Goal: Contribute content

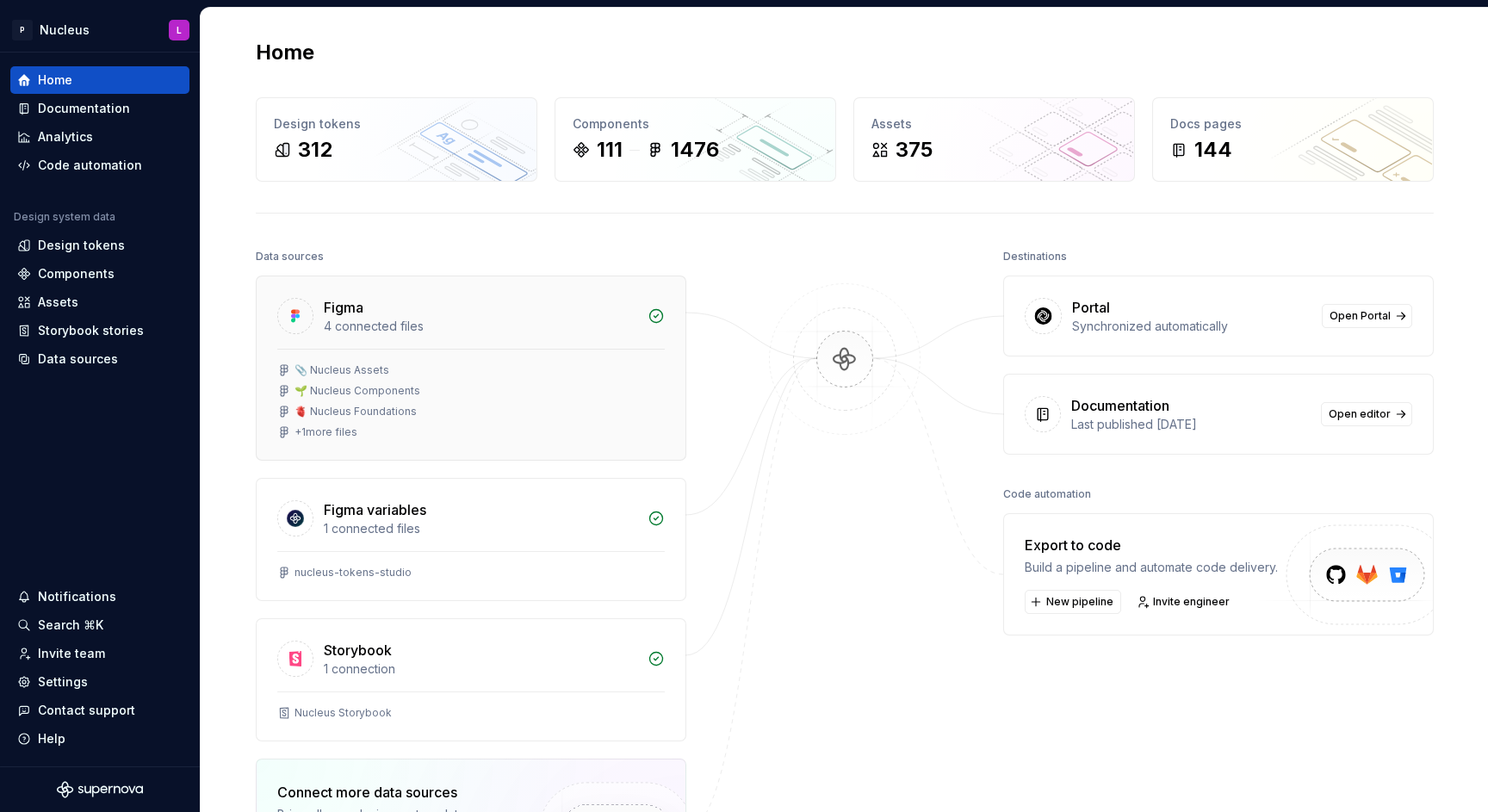
scroll to position [163, 0]
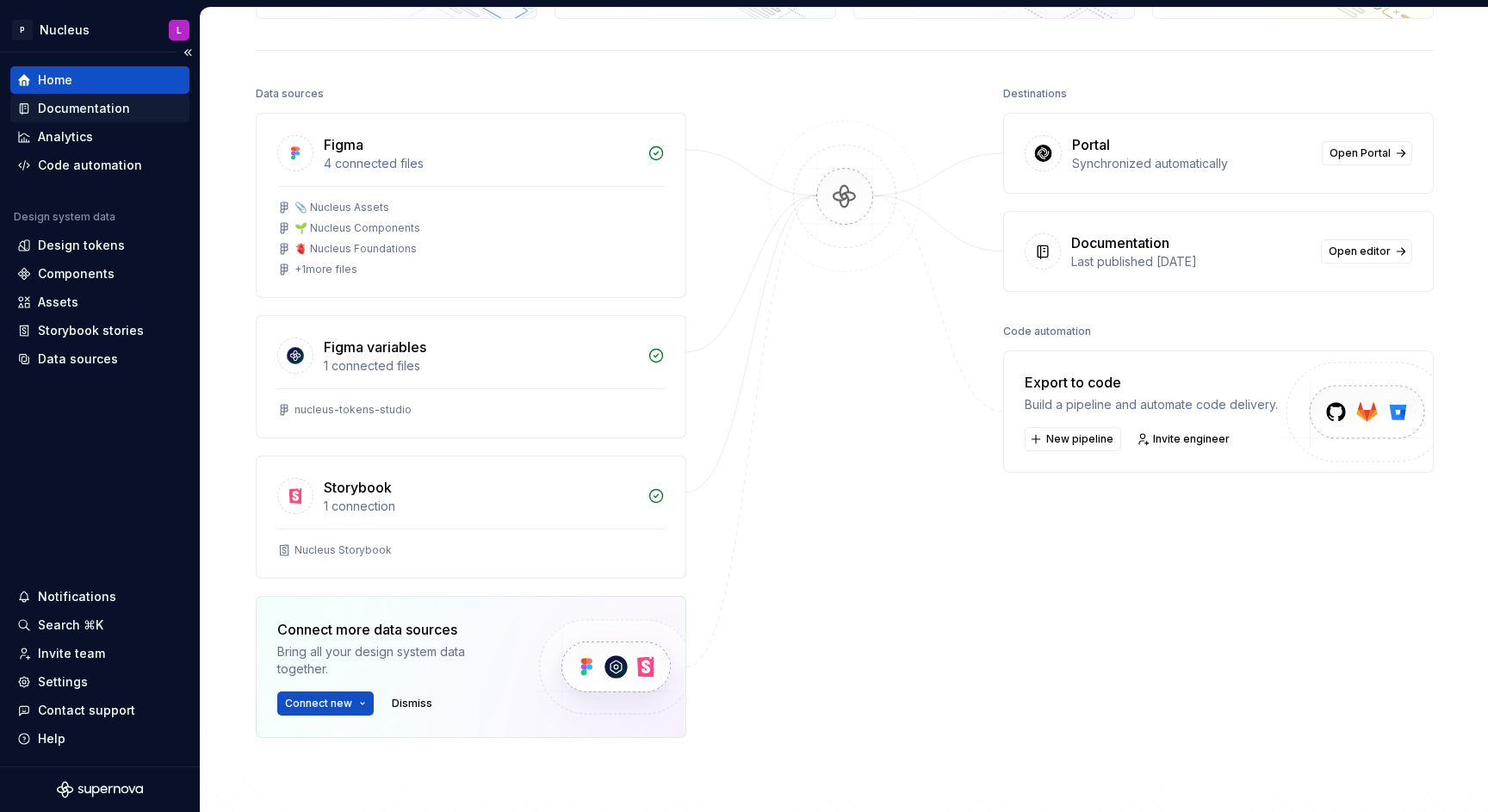
click at [90, 116] on div "Documentation" at bounding box center [84, 108] width 92 height 17
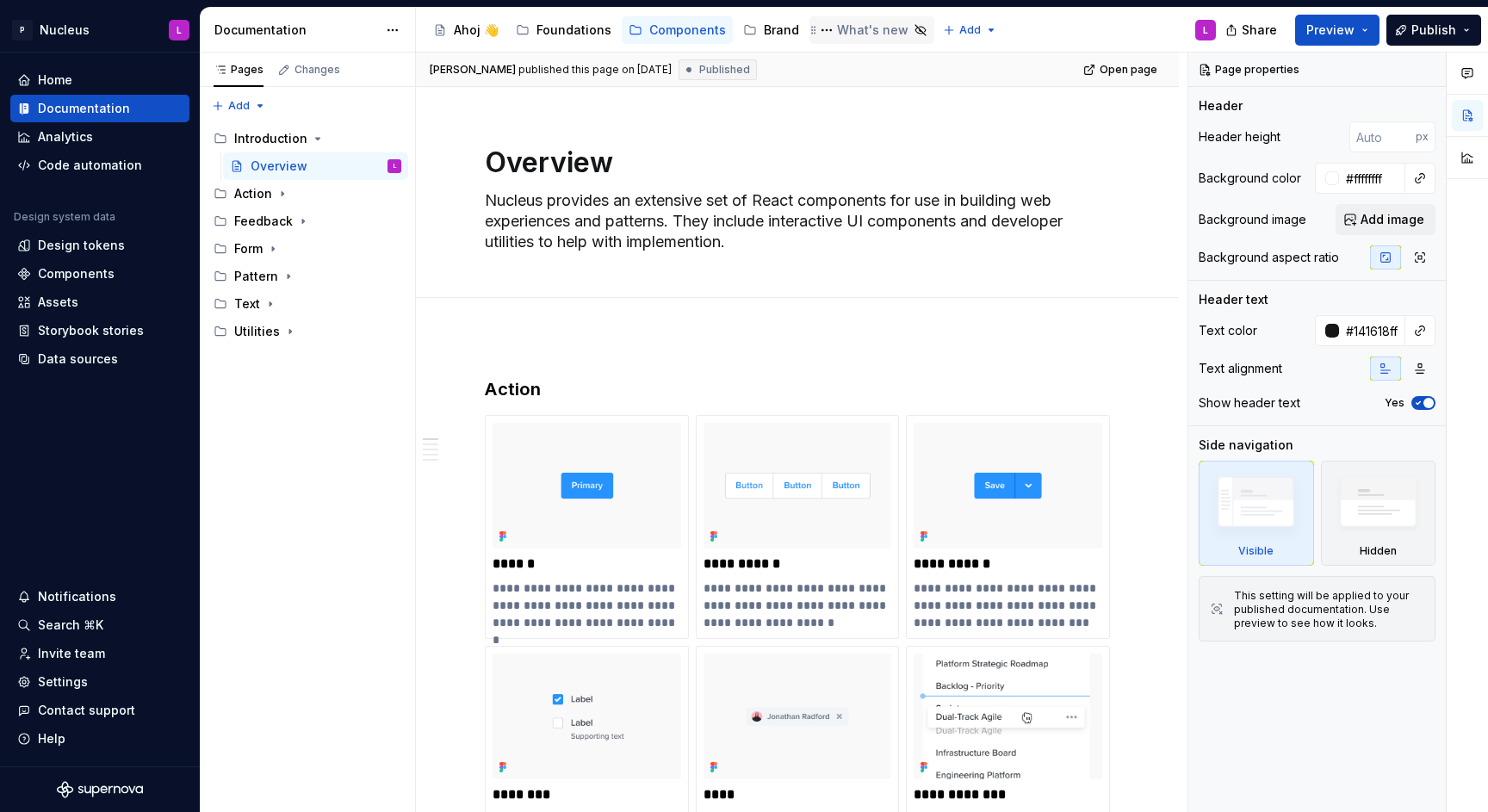
click at [844, 28] on div "What's new" at bounding box center [873, 29] width 72 height 17
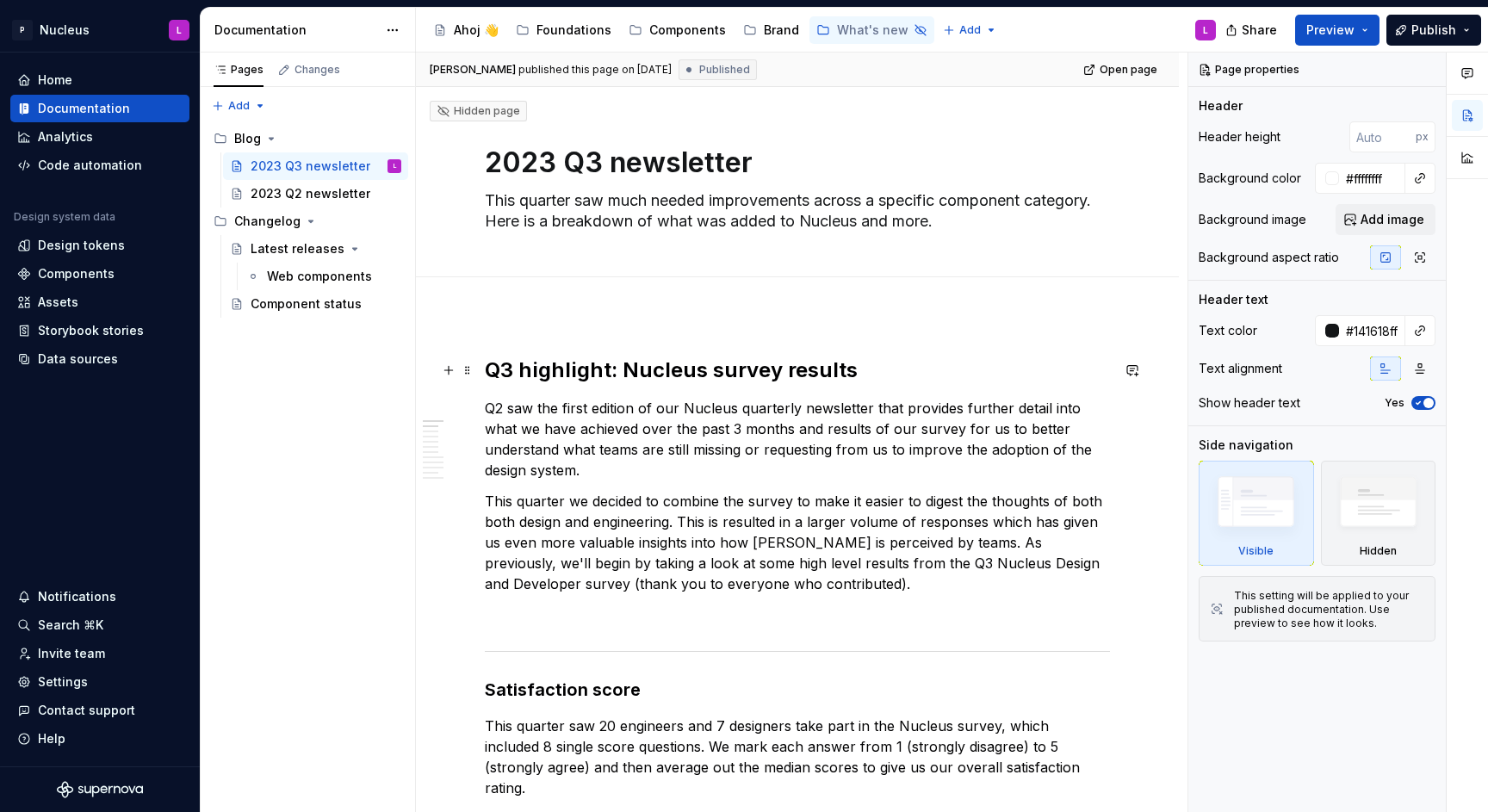
scroll to position [2, 0]
click at [914, 30] on icon "Page tree" at bounding box center [920, 29] width 14 height 14
click at [817, 31] on button "Page tree" at bounding box center [827, 30] width 20 height 20
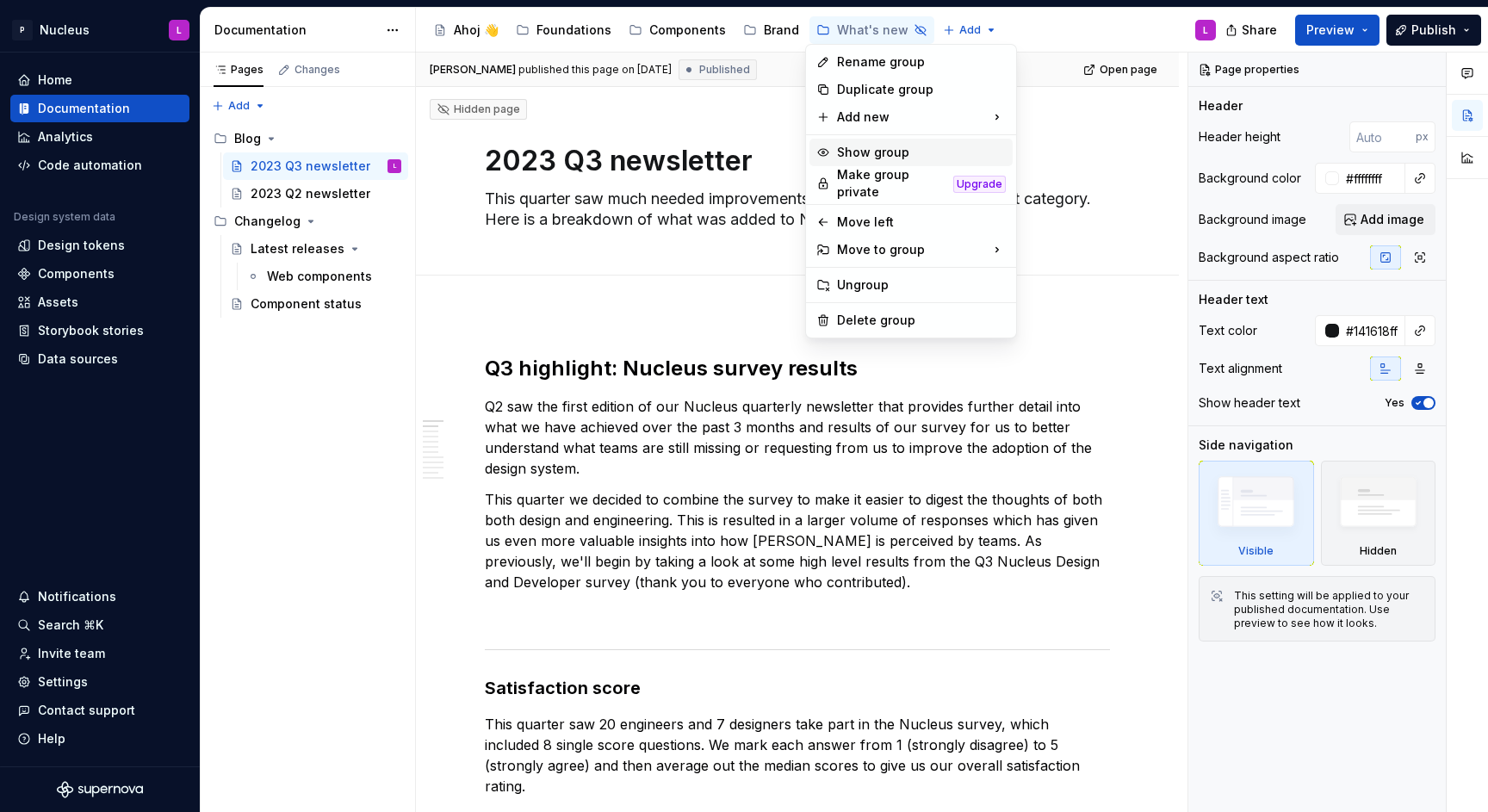
click at [892, 151] on div "Show group" at bounding box center [921, 152] width 169 height 17
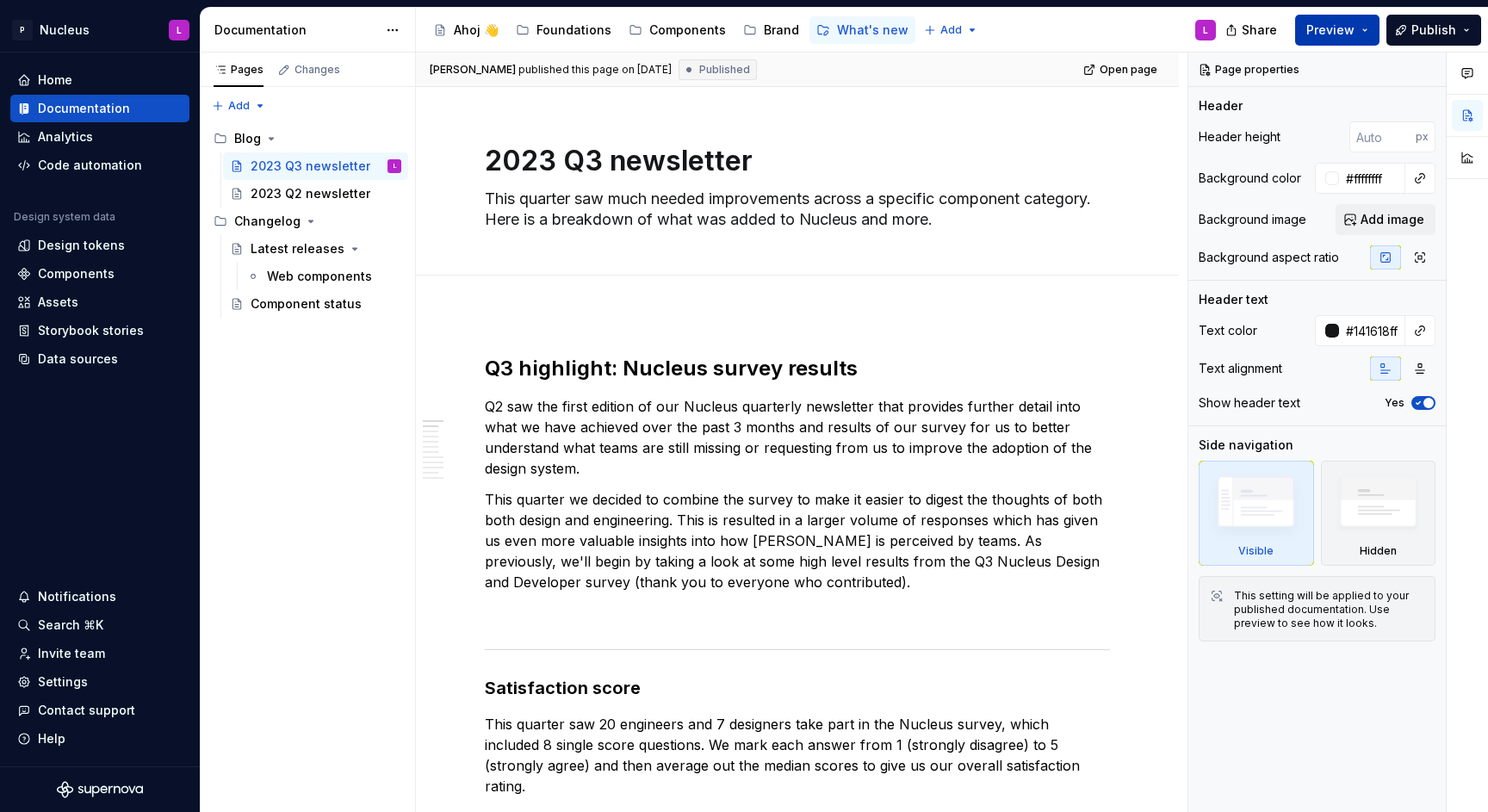
click at [1340, 30] on span "Preview" at bounding box center [1330, 29] width 48 height 17
type textarea "*"
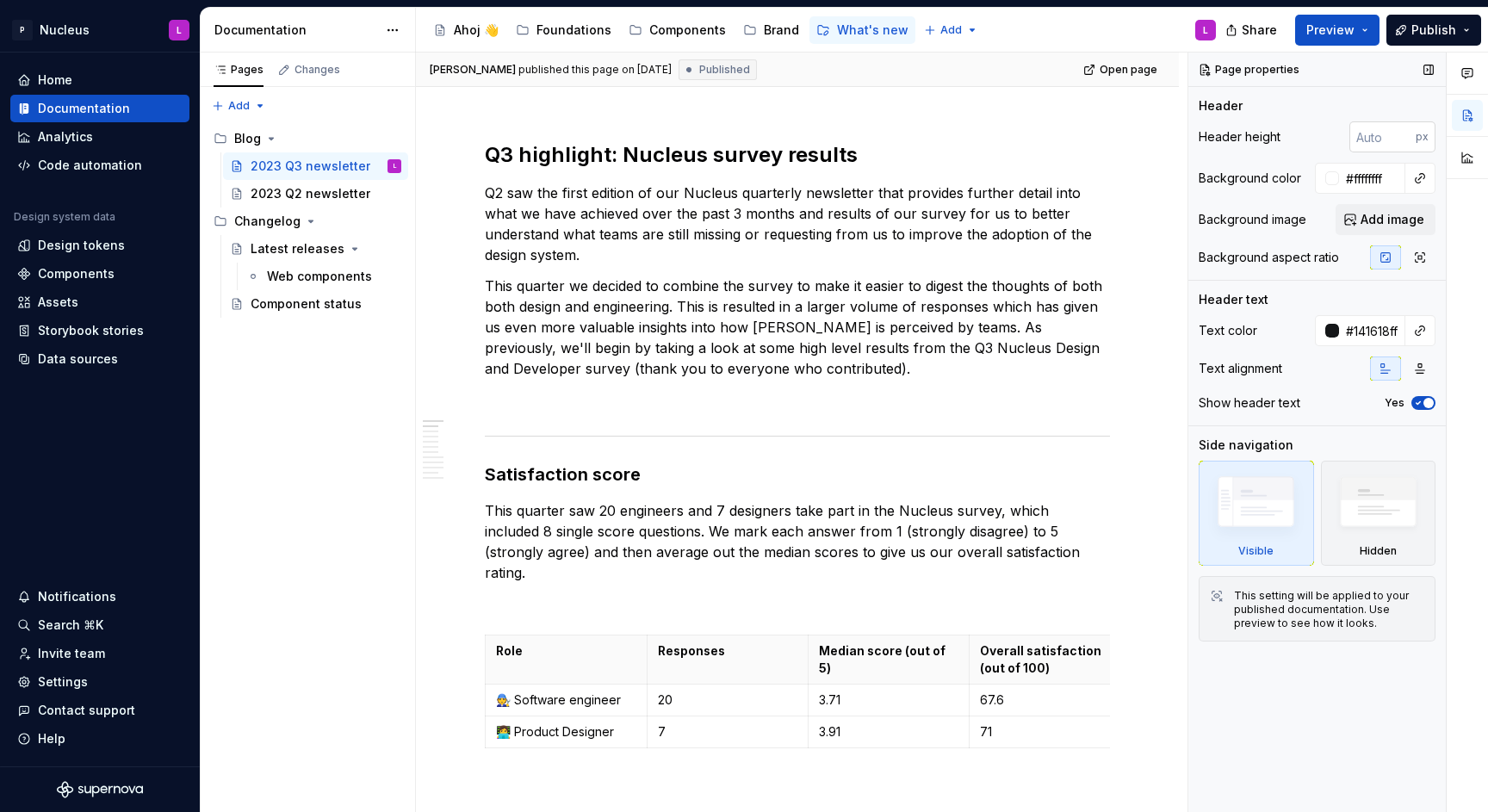
scroll to position [0, 0]
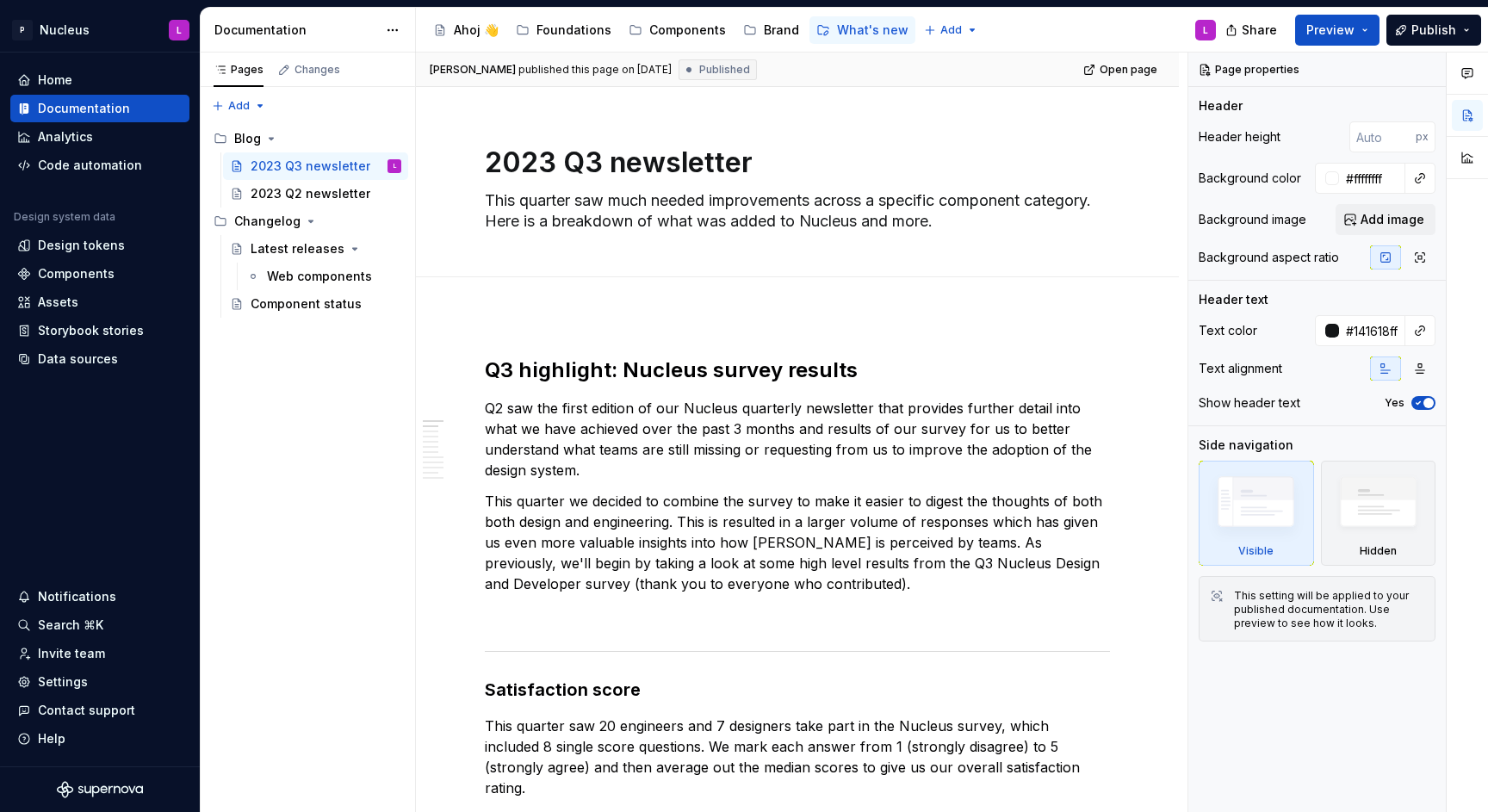
click at [1435, 49] on div "Share Preview Publish" at bounding box center [1358, 29] width 258 height 44
click at [366, 220] on button "Page tree" at bounding box center [365, 221] width 24 height 24
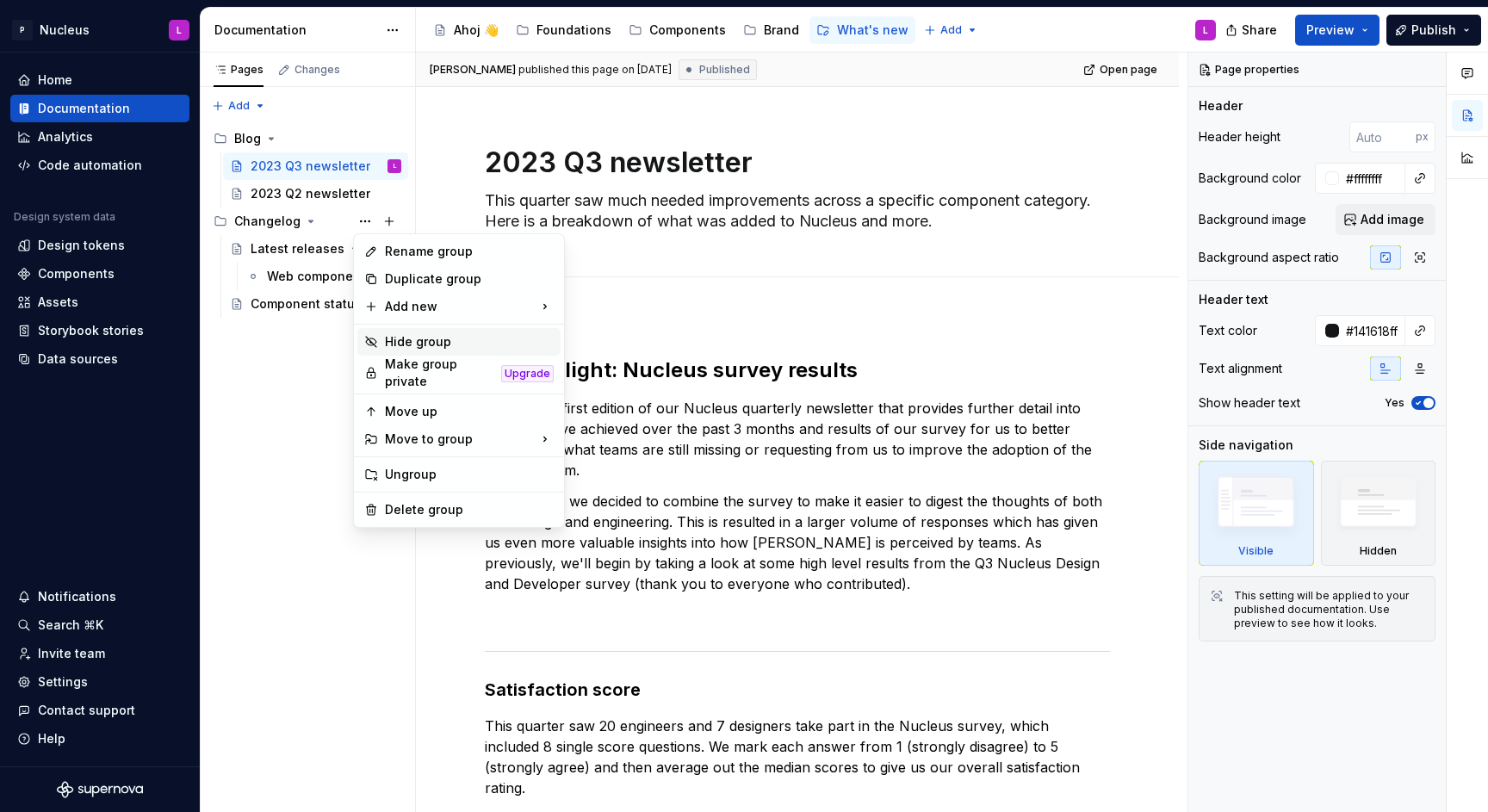
drag, startPoint x: 429, startPoint y: 338, endPoint x: 489, endPoint y: 392, distance: 80.7
click at [429, 339] on div "Hide group" at bounding box center [469, 342] width 169 height 17
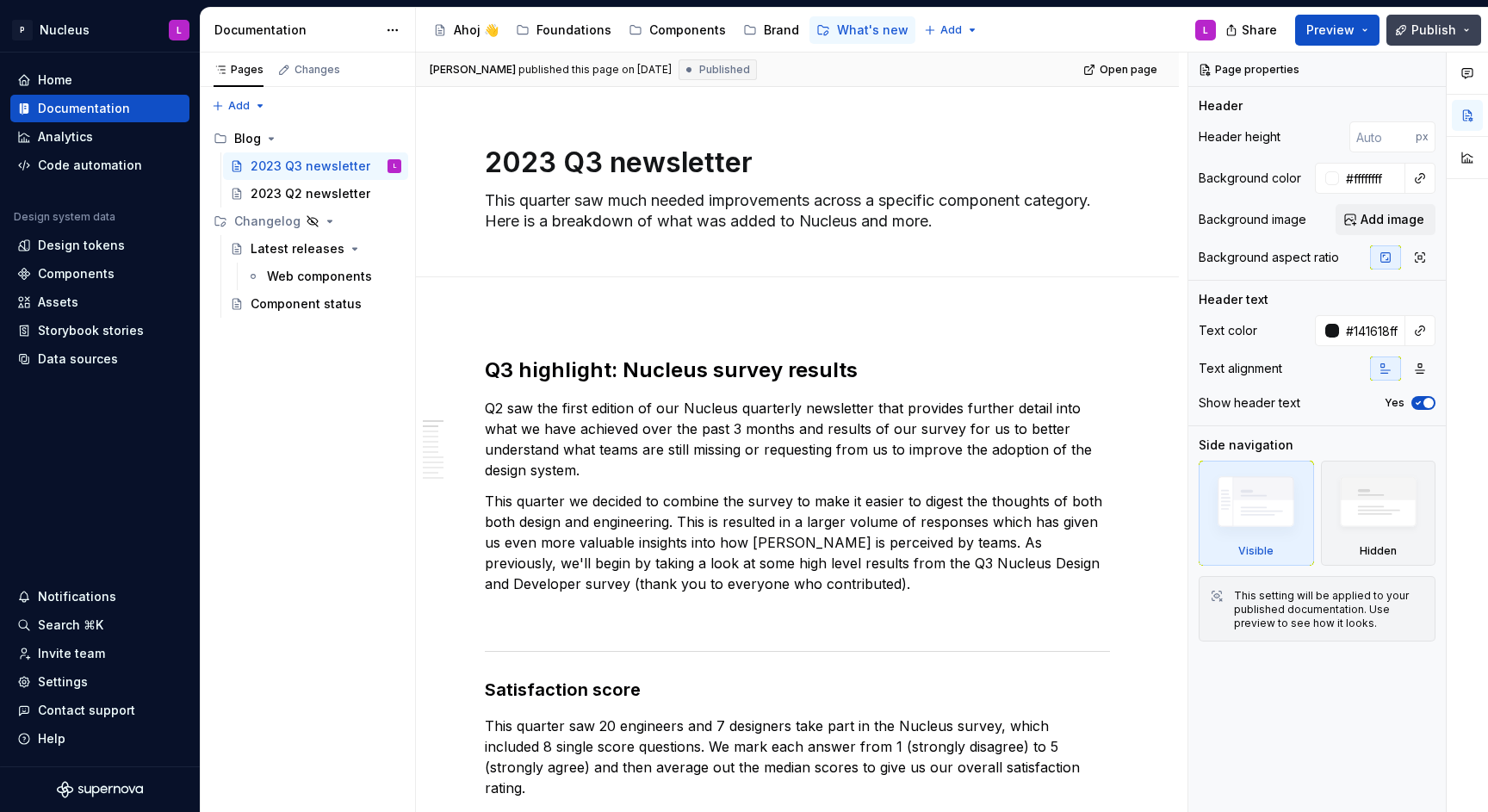
click at [1454, 23] on span "Publish" at bounding box center [1433, 29] width 45 height 17
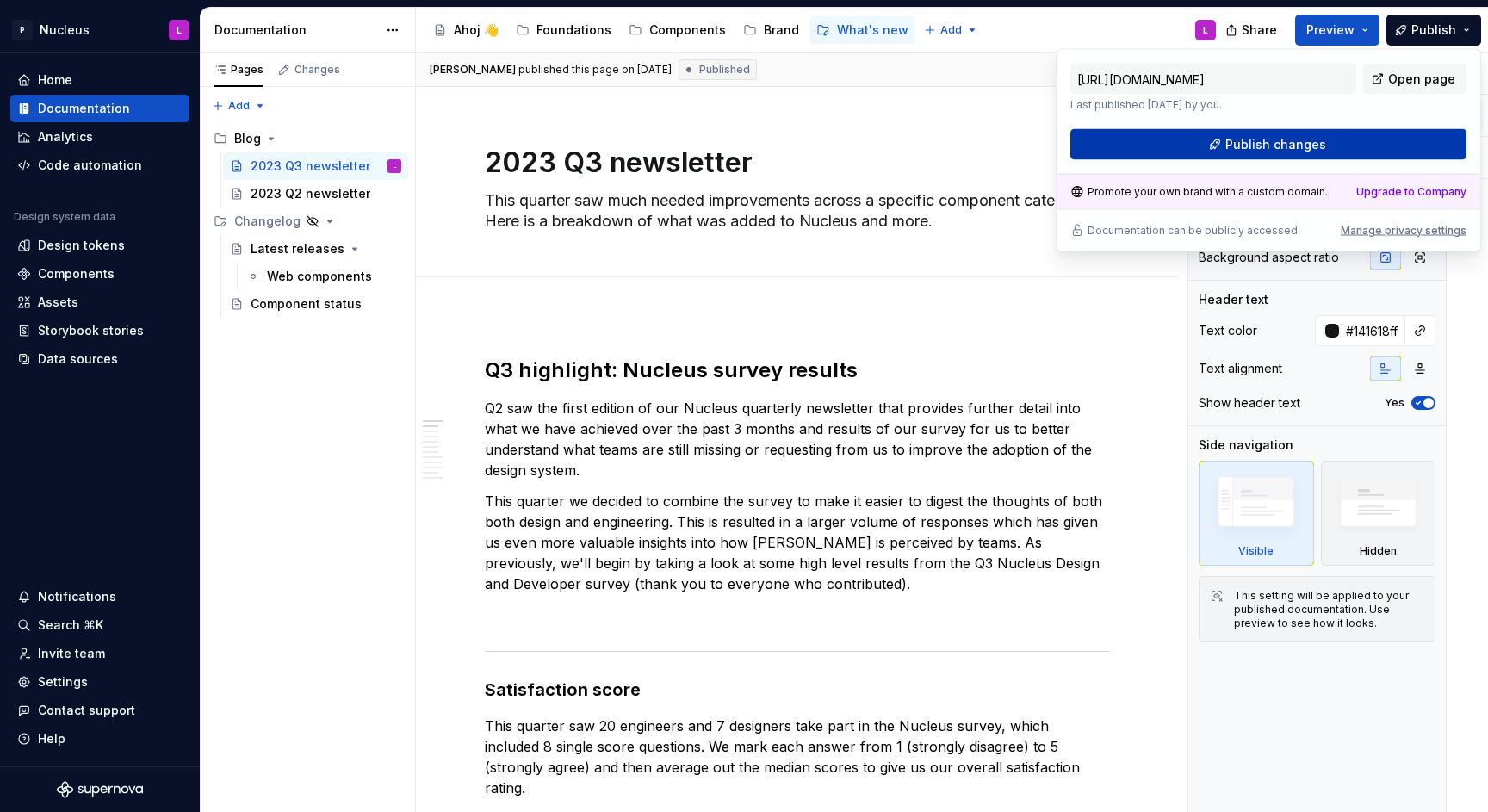
click at [1279, 143] on span "Publish changes" at bounding box center [1276, 144] width 101 height 17
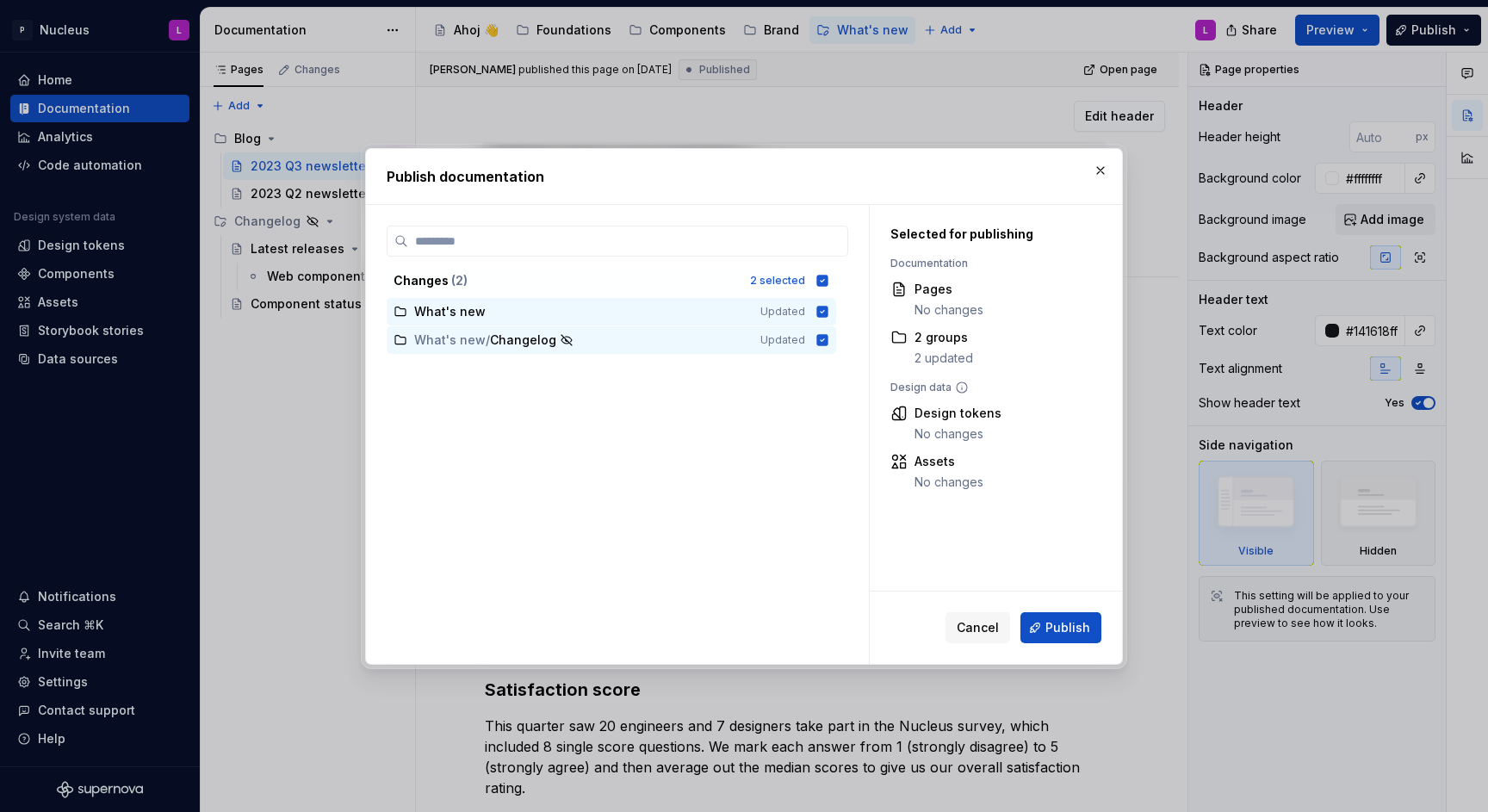
drag, startPoint x: 1091, startPoint y: 171, endPoint x: 1061, endPoint y: 179, distance: 31.0
click at [1091, 171] on button "button" at bounding box center [1100, 170] width 24 height 24
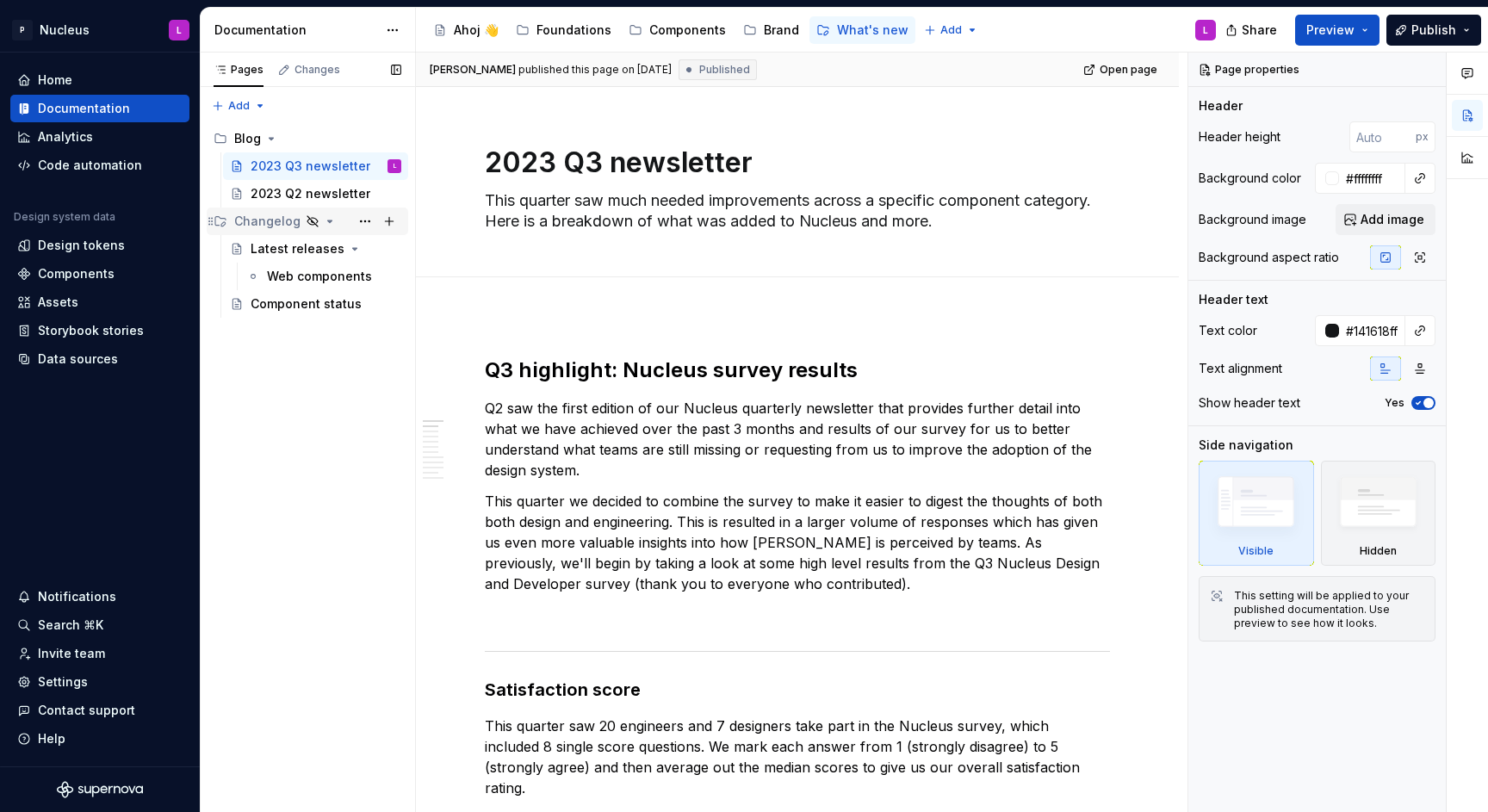
click at [328, 221] on icon "Page tree" at bounding box center [330, 221] width 5 height 2
click at [1396, 17] on button "Publish" at bounding box center [1433, 30] width 95 height 31
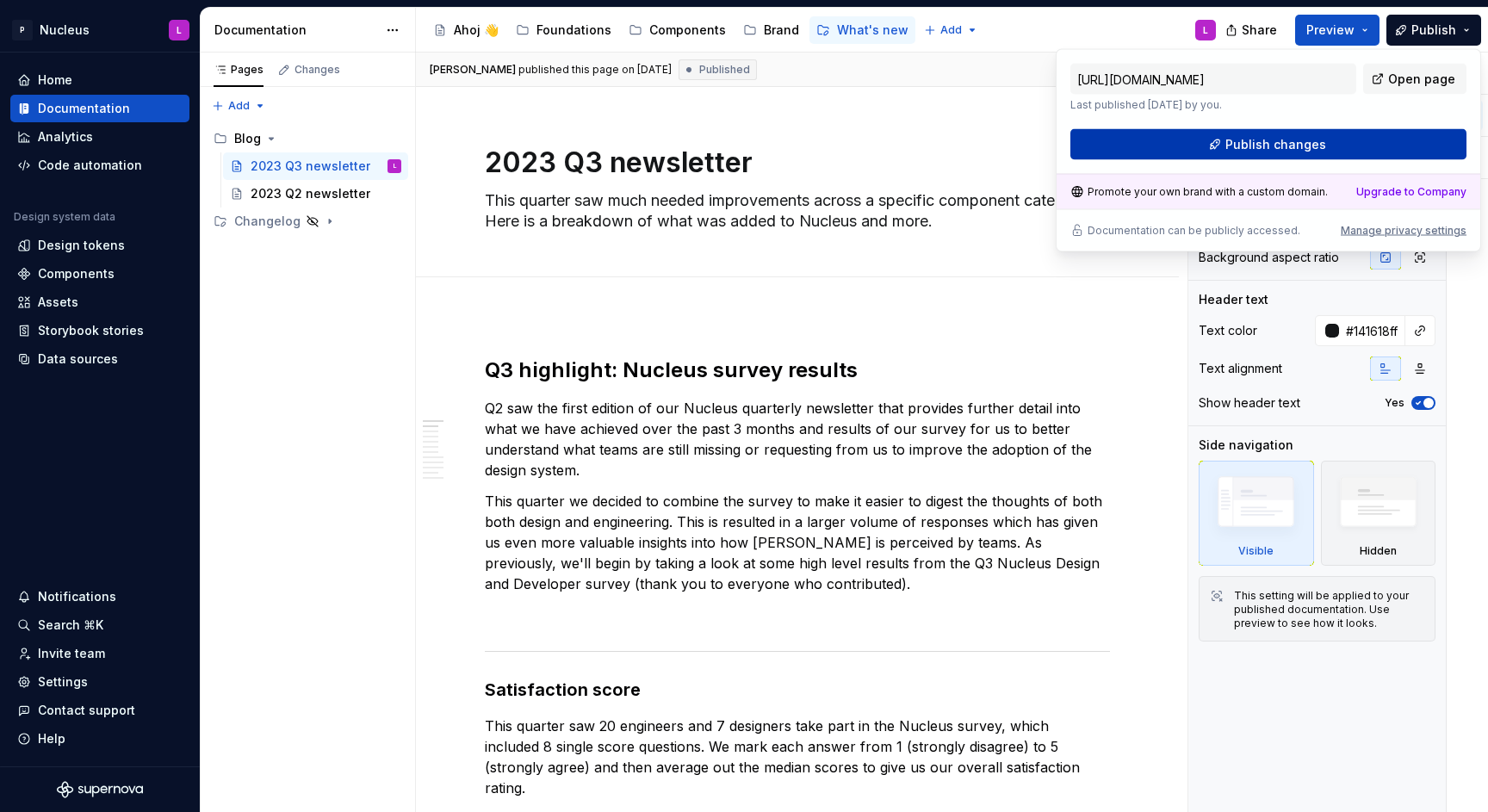
click at [1368, 136] on button "Publish changes" at bounding box center [1268, 145] width 396 height 31
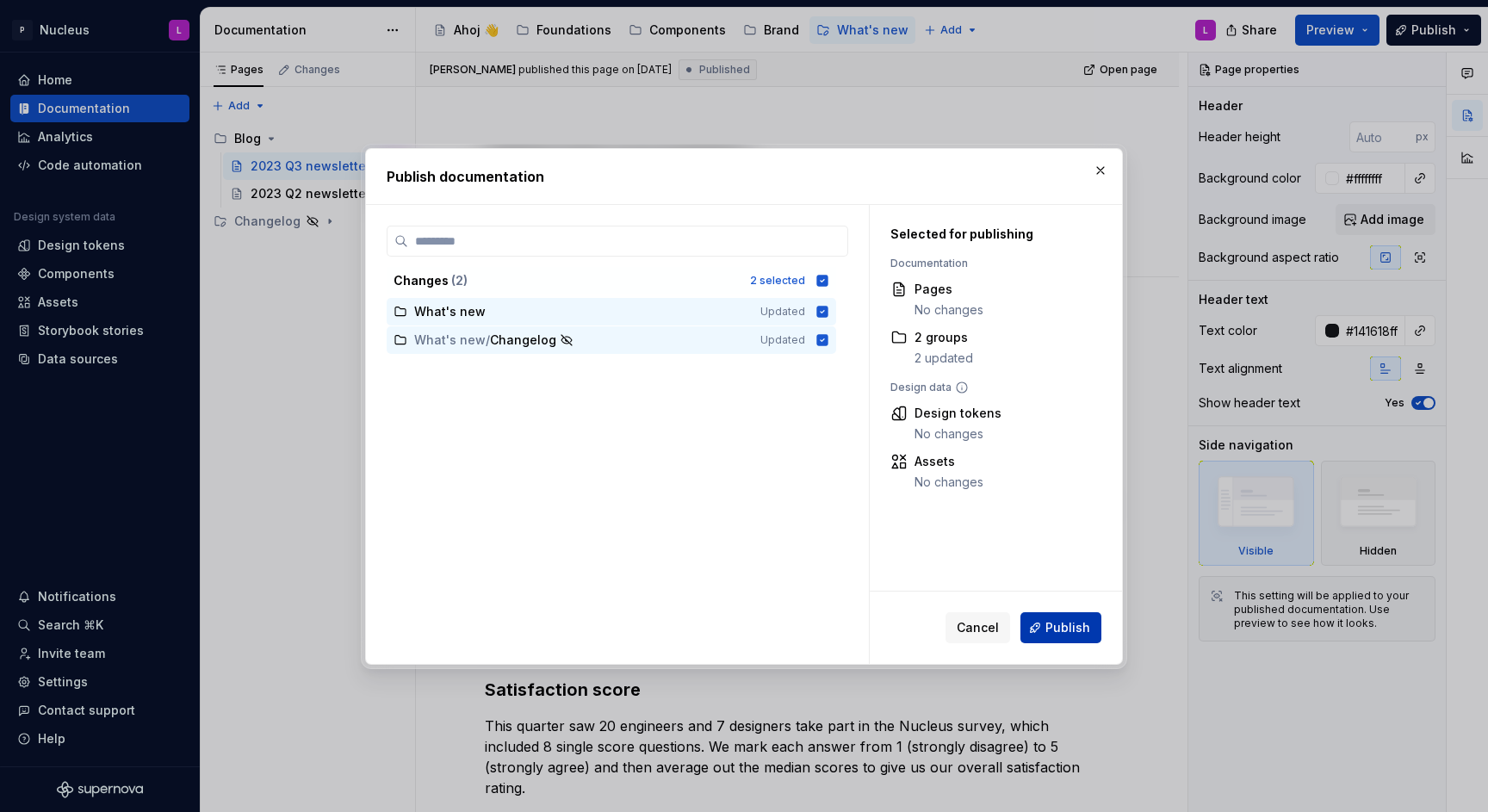
click at [1056, 615] on button "Publish" at bounding box center [1061, 627] width 81 height 31
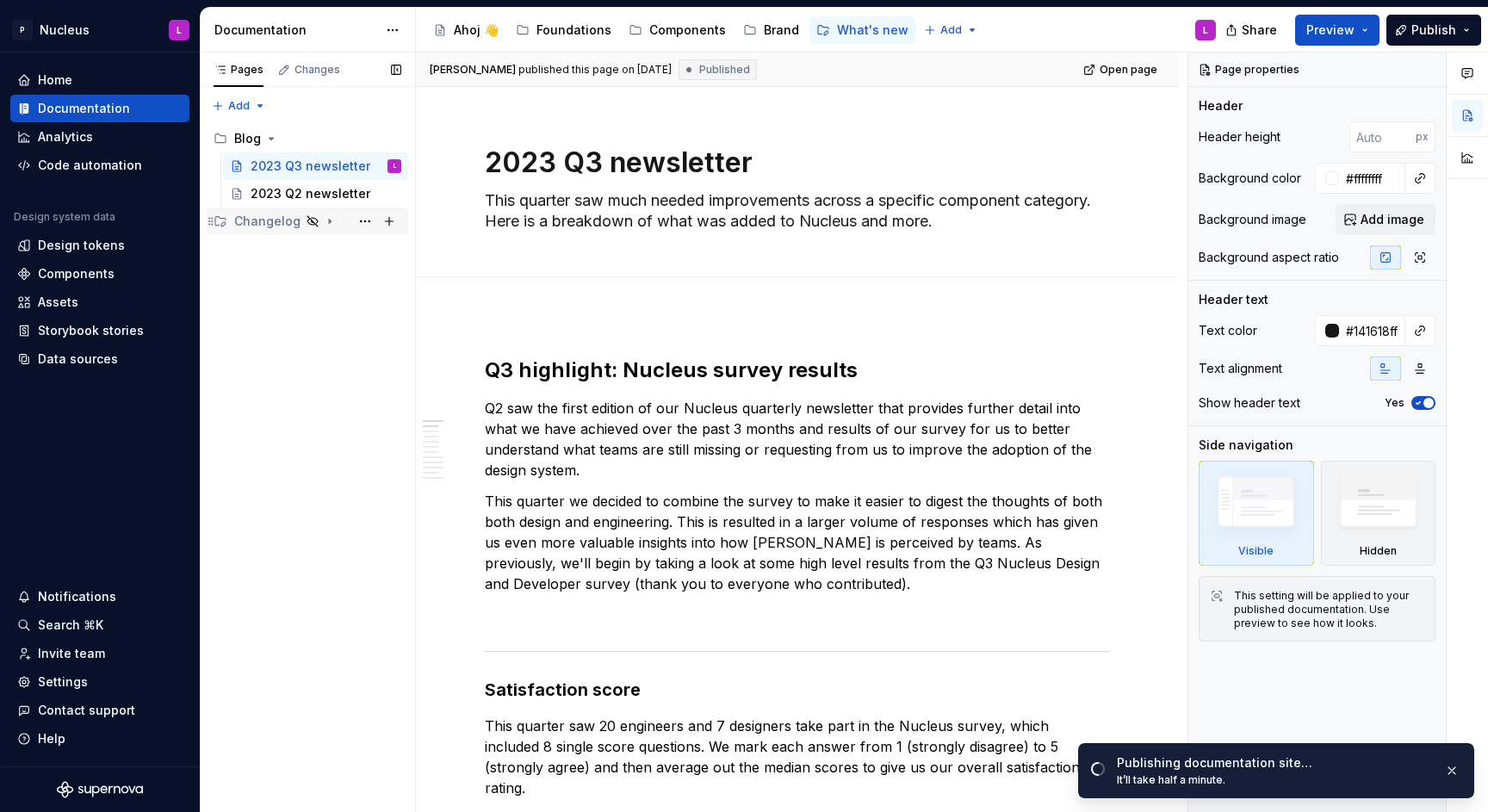
click at [323, 224] on icon "Page tree" at bounding box center [330, 220] width 14 height 14
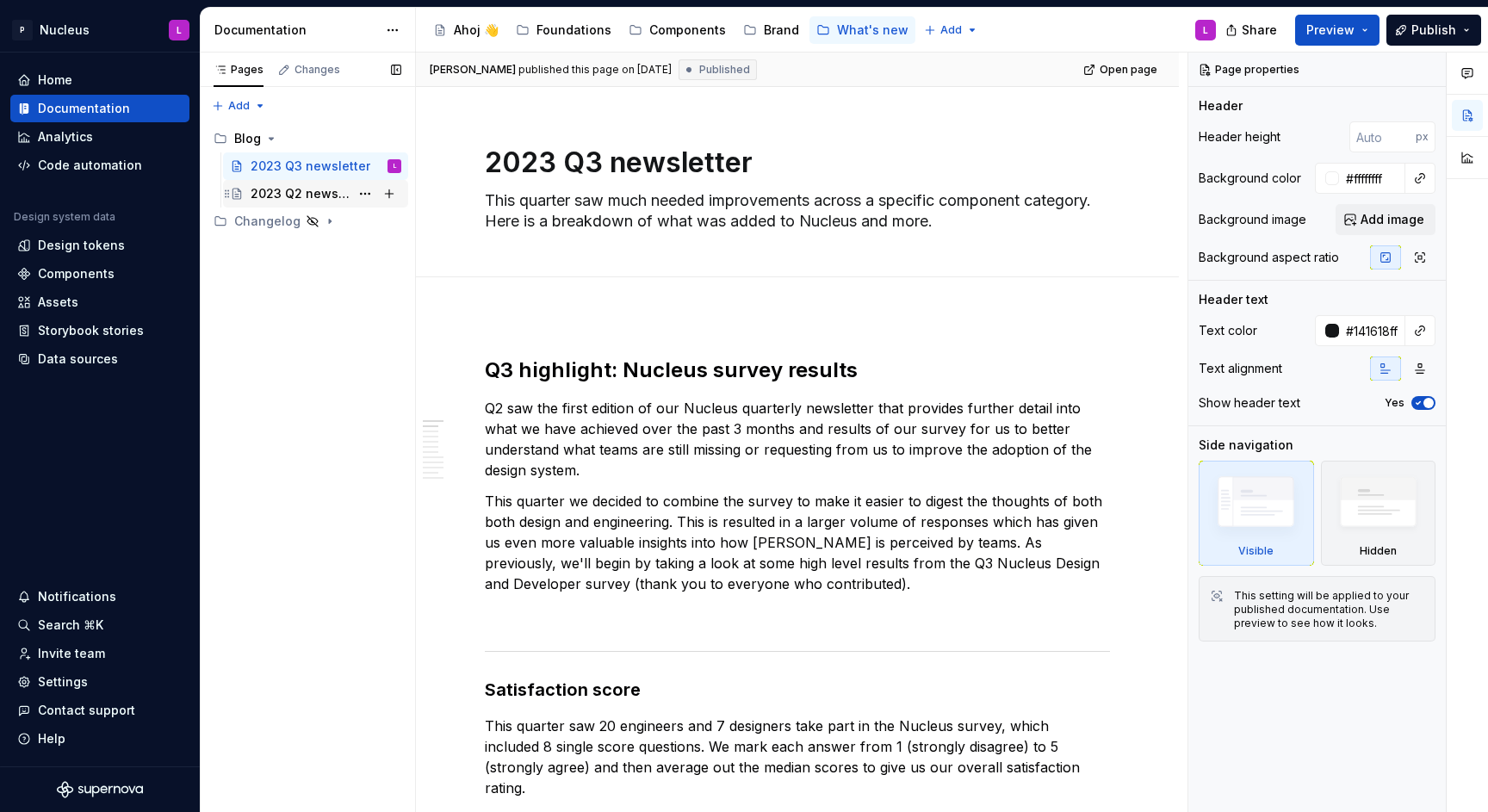
click at [344, 203] on div "2023 Q2 newsletter" at bounding box center [326, 194] width 151 height 24
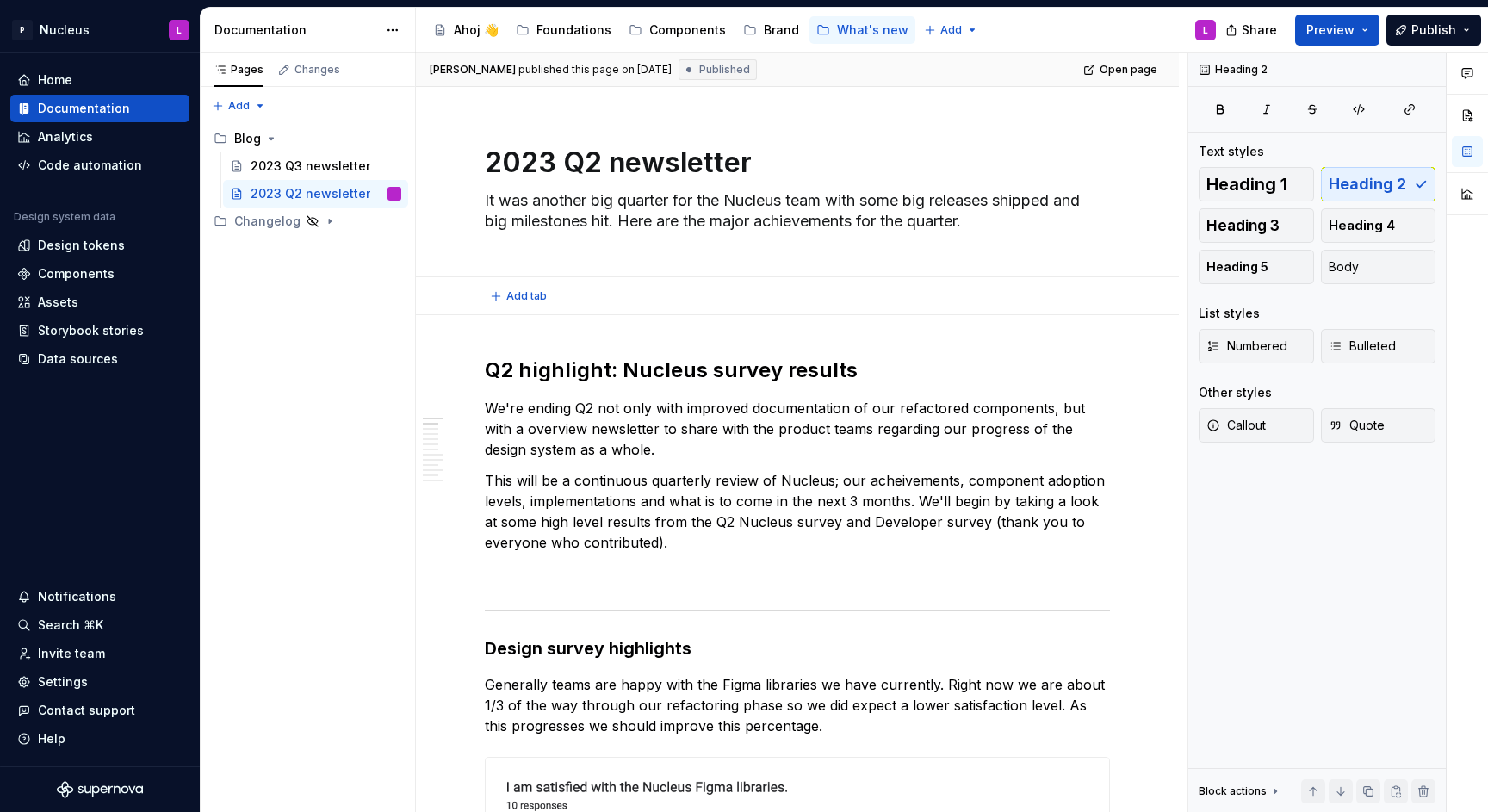
type textarea "*"
